Goal: Information Seeking & Learning: Learn about a topic

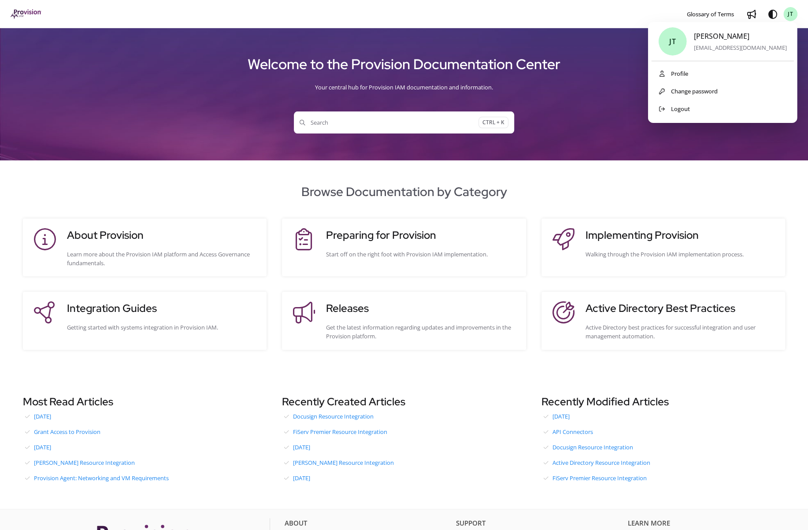
click at [651, 17] on div "Glossary of Terms Use ←/→ to navigate" at bounding box center [564, 14] width 387 height 21
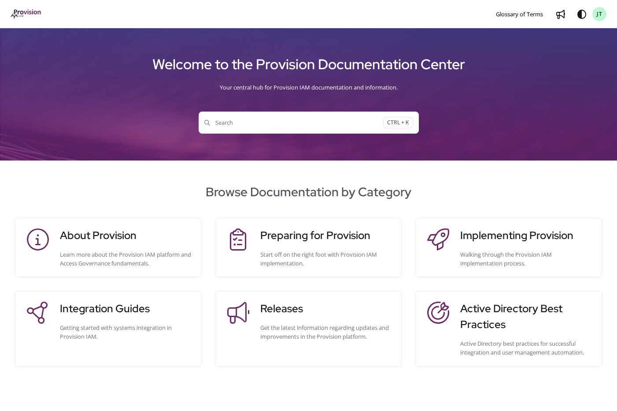
click at [127, 175] on div "Browse Documentation by Category About Provision Learn more about the Provision…" at bounding box center [308, 273] width 617 height 227
click at [276, 193] on h2 "Browse Documentation by Category" at bounding box center [309, 191] width 596 height 19
click at [219, 191] on h2 "Browse Documentation by Category" at bounding box center [309, 191] width 596 height 19
click at [294, 195] on h2 "Browse Documentation by Category" at bounding box center [309, 191] width 596 height 19
click at [384, 190] on h2 "Browse Documentation by Category" at bounding box center [309, 191] width 596 height 19
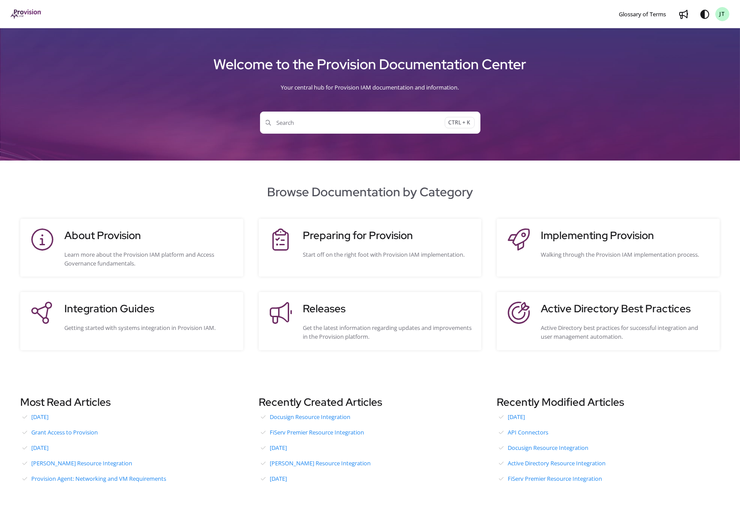
click at [371, 123] on span "Search" at bounding box center [355, 122] width 179 height 9
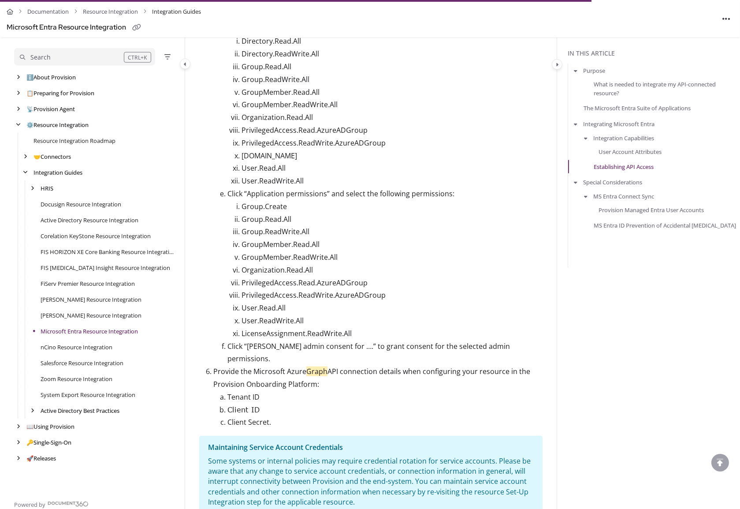
scroll to position [1705, 0]
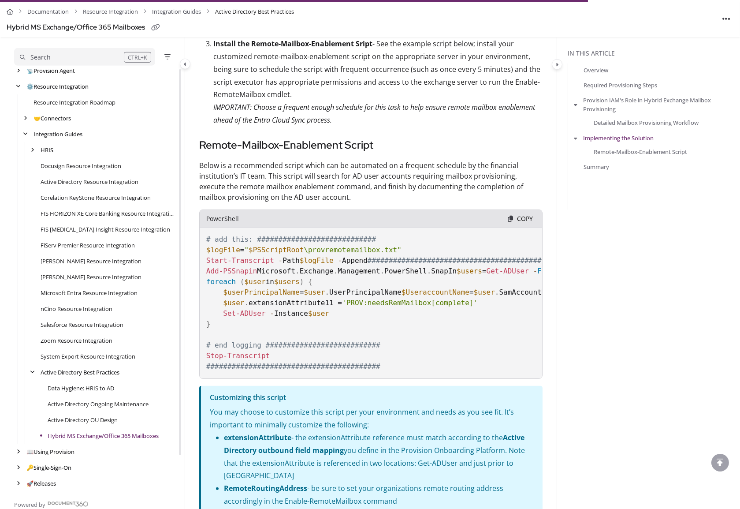
scroll to position [1399, 0]
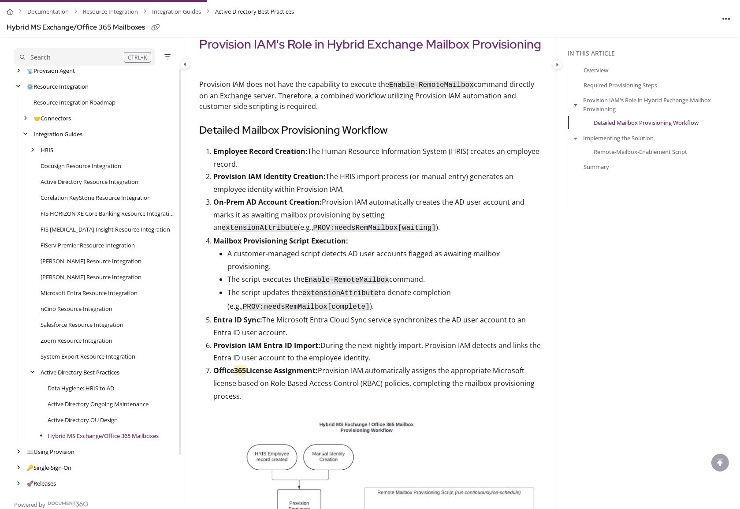
scroll to position [438, 0]
